Goal: Find specific page/section: Find specific page/section

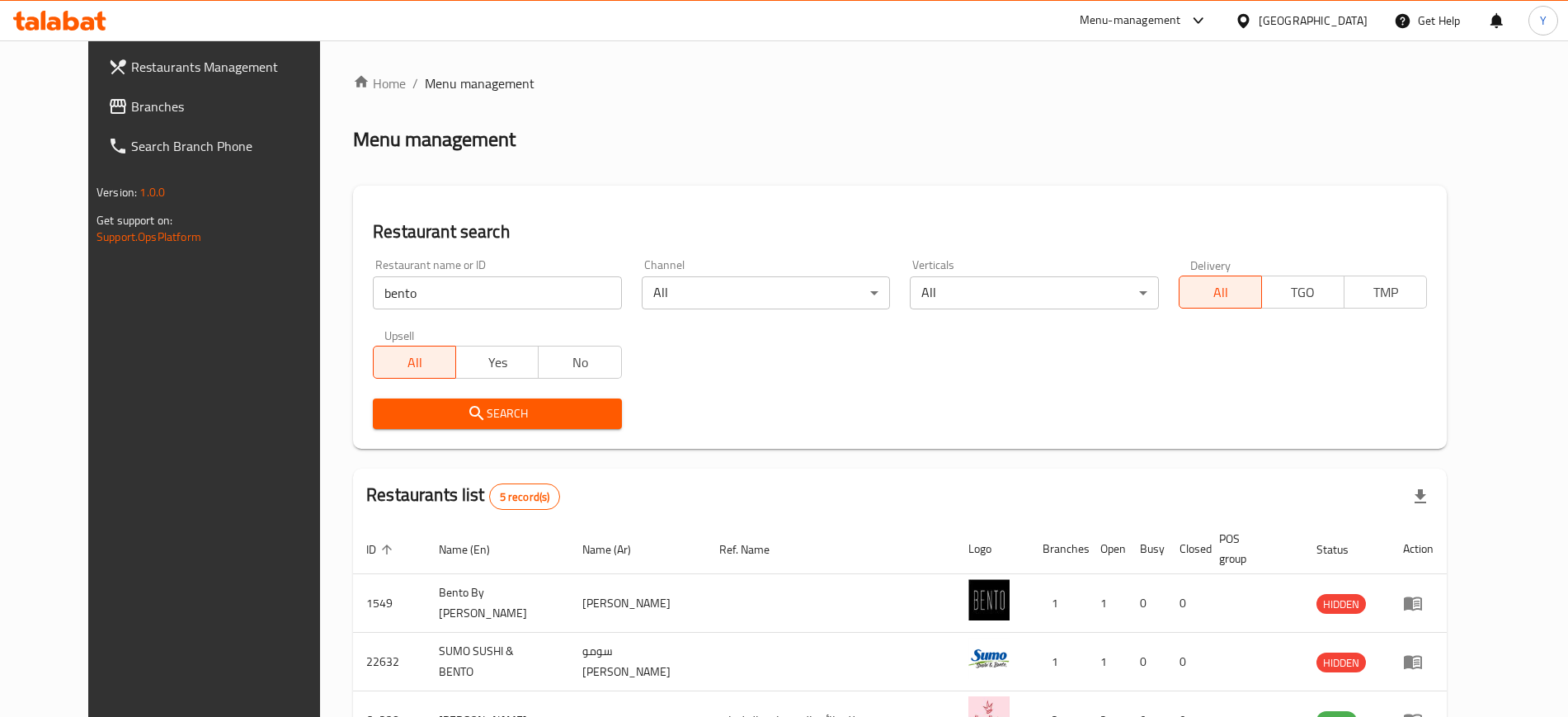
click at [509, 274] on div "Restaurant name or ID bento Restaurant name or ID" at bounding box center [497, 284] width 248 height 50
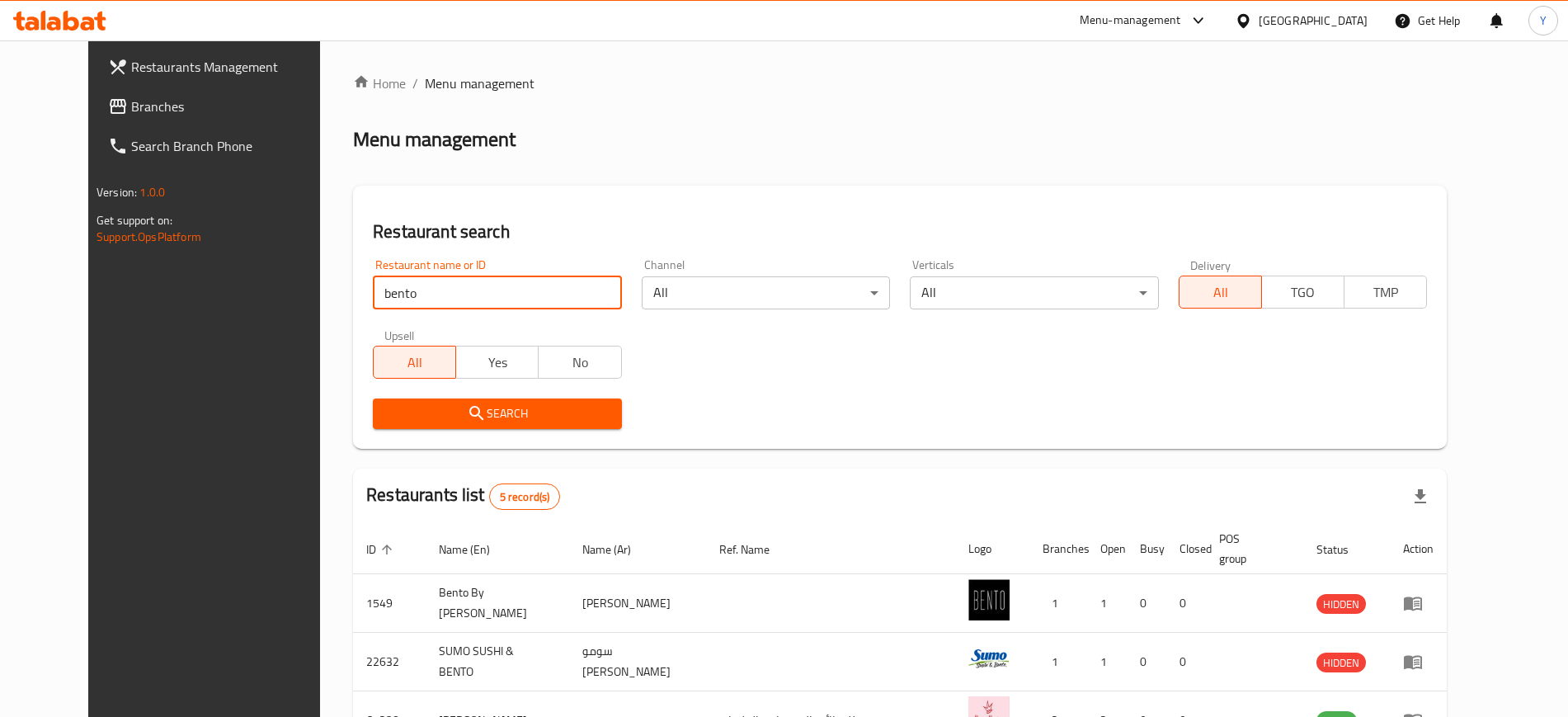
drag, startPoint x: 509, startPoint y: 274, endPoint x: 506, endPoint y: 294, distance: 20.2
click at [506, 294] on div "Restaurant name or ID bento Restaurant name or ID" at bounding box center [497, 284] width 248 height 50
click at [506, 294] on input "bento" at bounding box center [497, 292] width 248 height 33
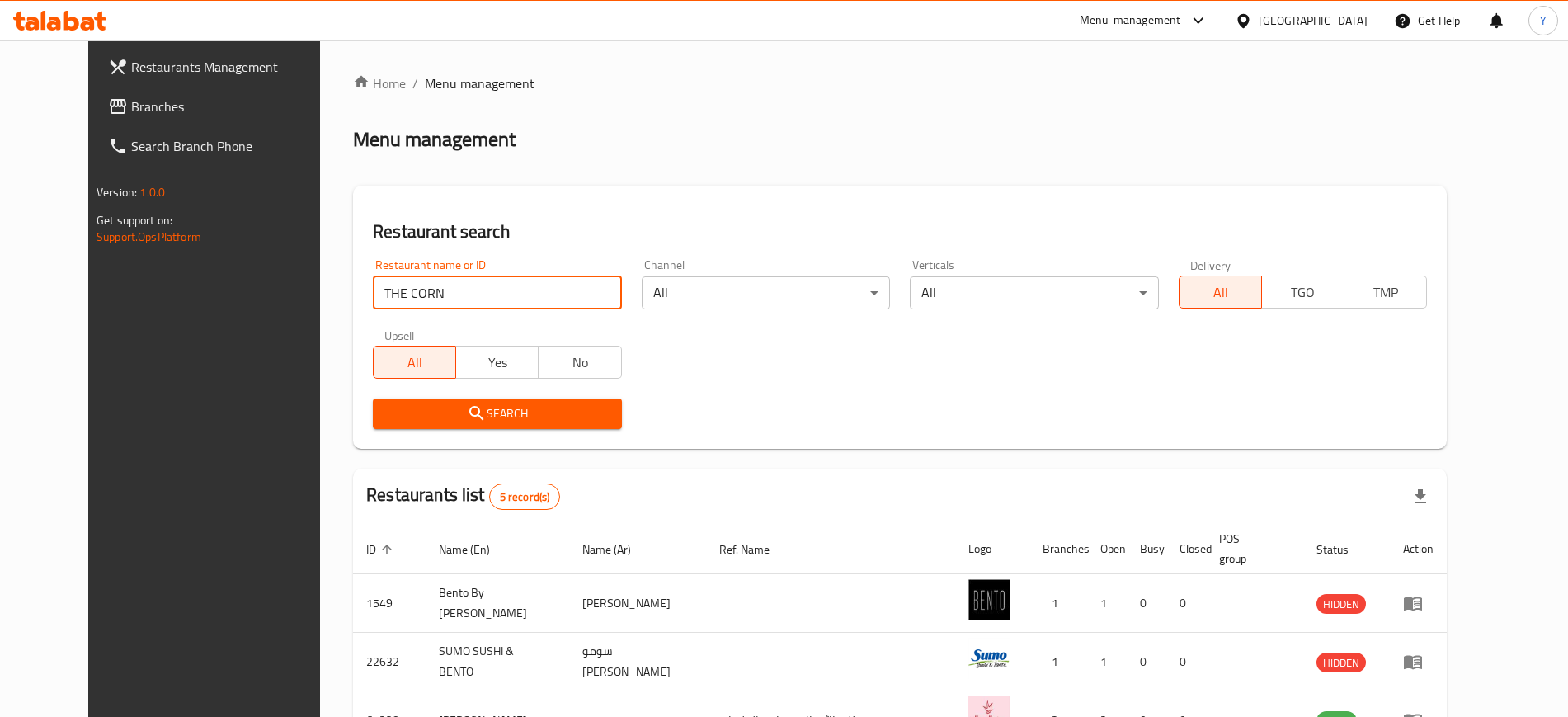
click button "Search" at bounding box center [497, 413] width 248 height 31
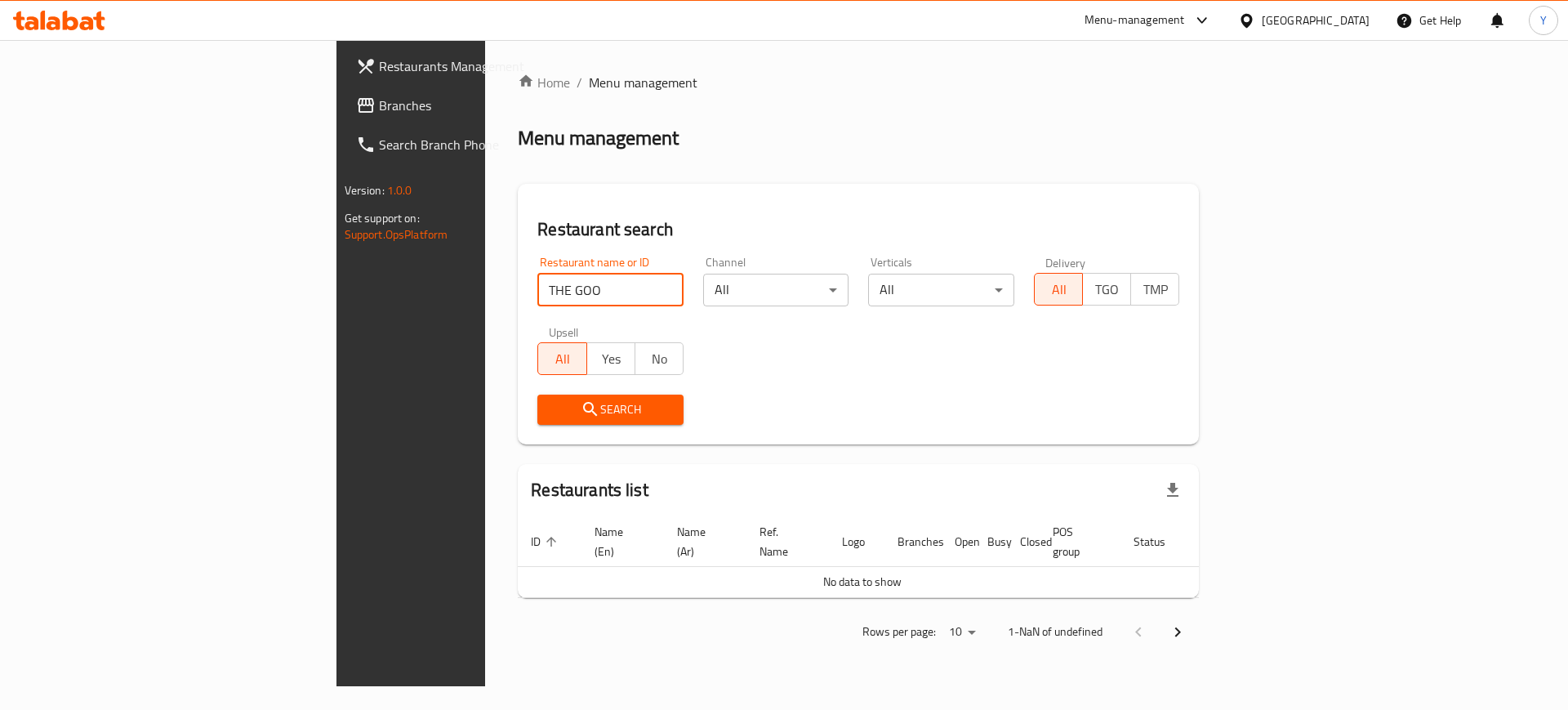
type input "THE GOO"
click button "Search" at bounding box center [610, 409] width 147 height 31
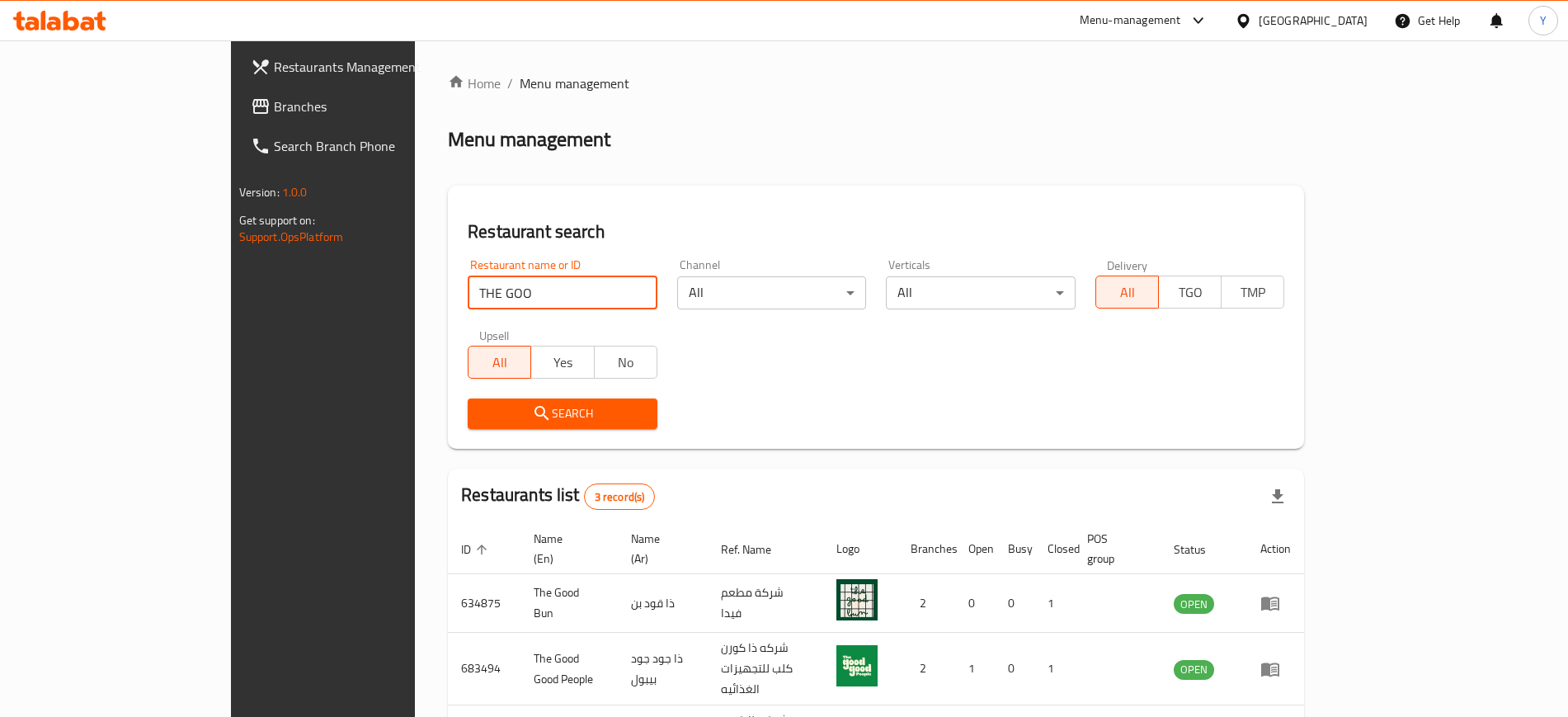
scroll to position [104, 0]
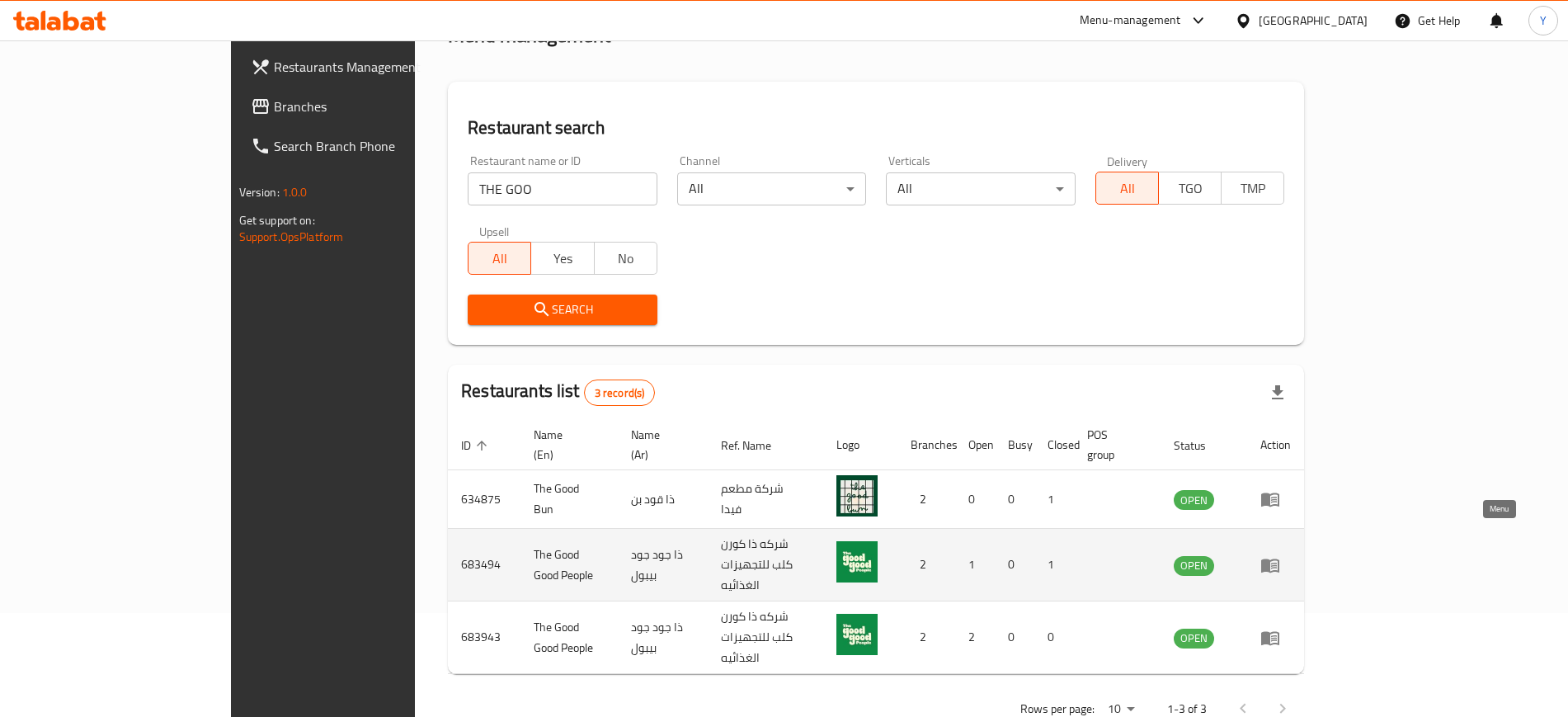
click at [1279, 558] on icon "enhanced table" at bounding box center [1270, 565] width 18 height 14
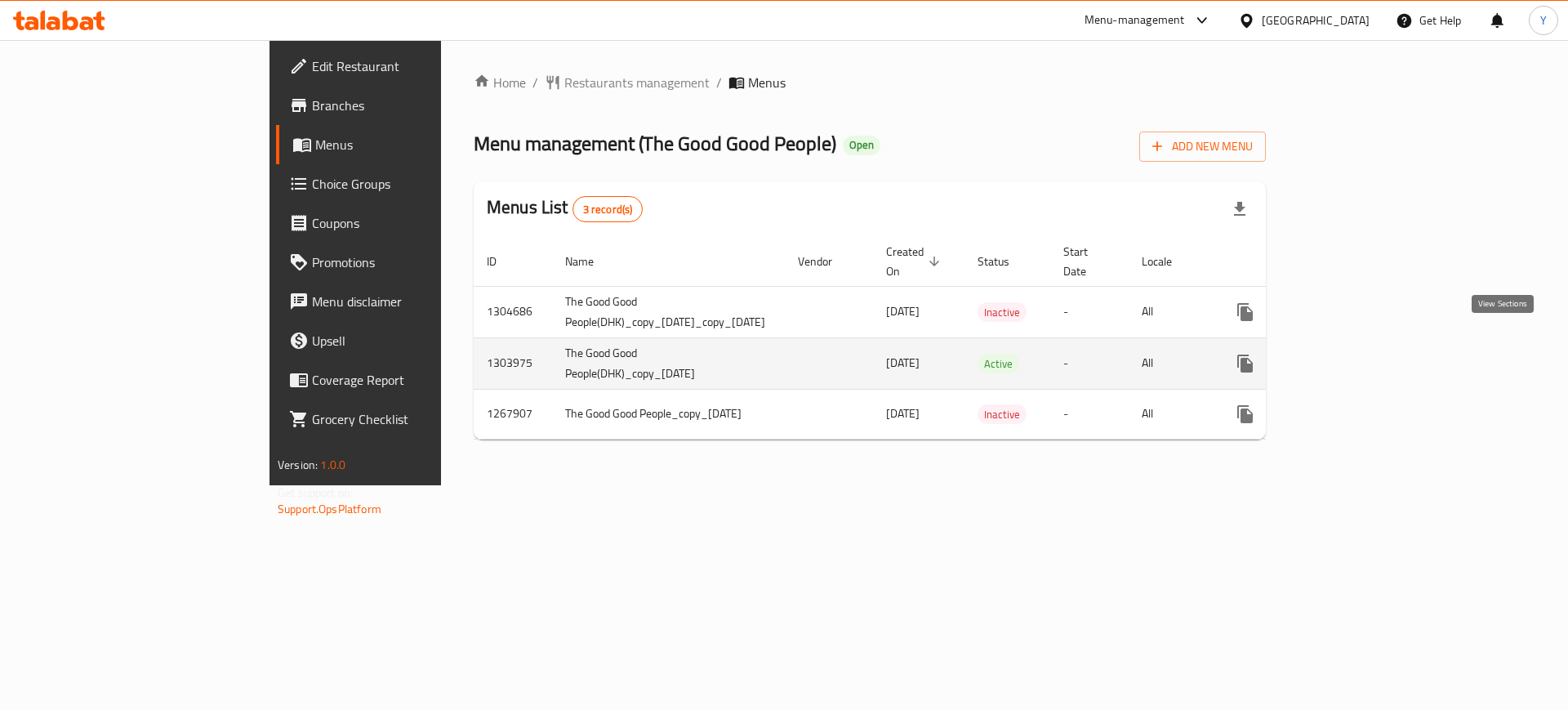
click at [1370, 356] on icon "enhanced table" at bounding box center [1362, 363] width 15 height 15
